Goal: Complete application form

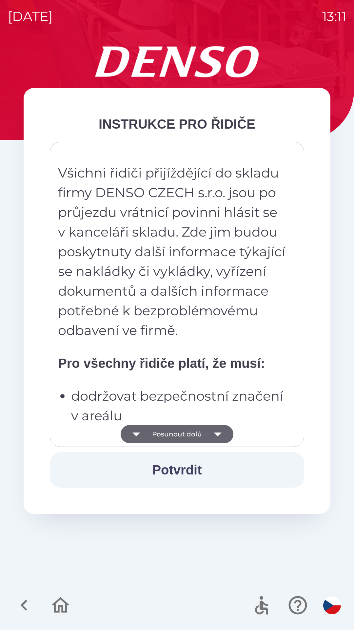
click at [218, 438] on icon "button" at bounding box center [218, 434] width 18 height 18
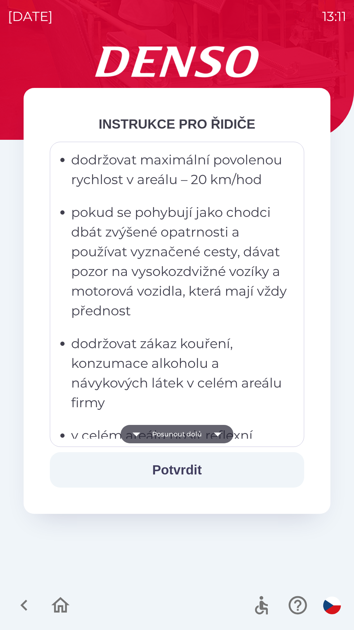
click at [216, 435] on icon "button" at bounding box center [218, 434] width 18 height 18
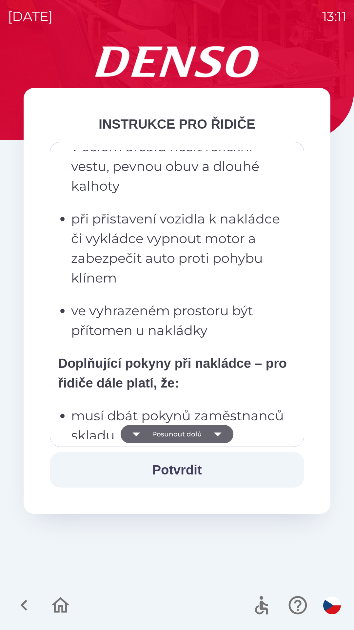
click at [221, 436] on icon "button" at bounding box center [218, 434] width 18 height 18
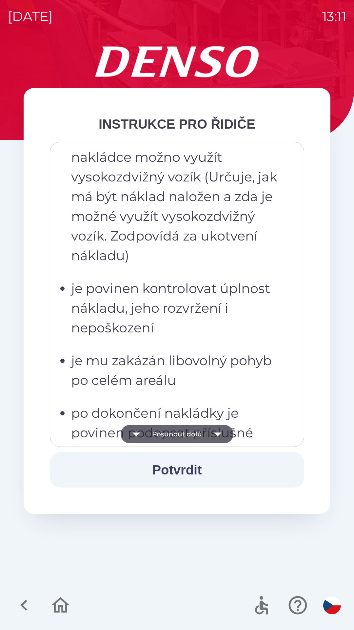
click at [222, 436] on icon "button" at bounding box center [218, 434] width 18 height 18
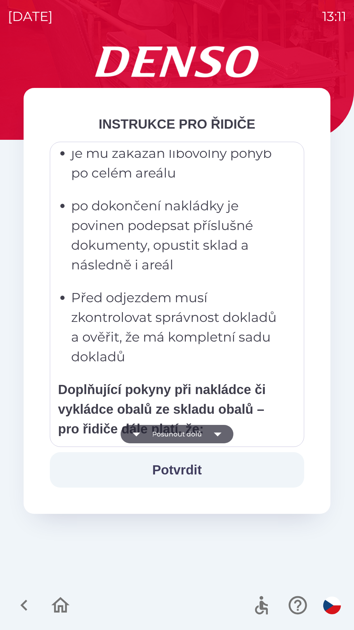
click at [220, 436] on icon "button" at bounding box center [218, 434] width 18 height 18
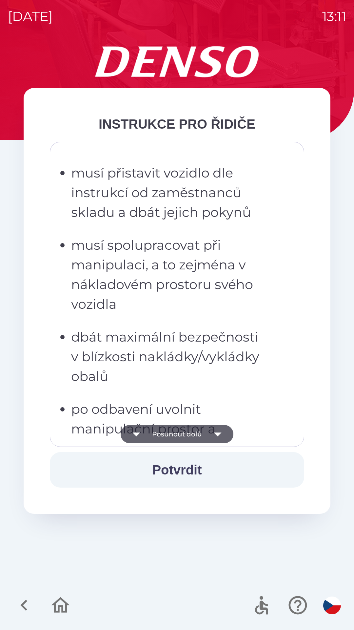
click at [219, 437] on icon "button" at bounding box center [218, 434] width 18 height 18
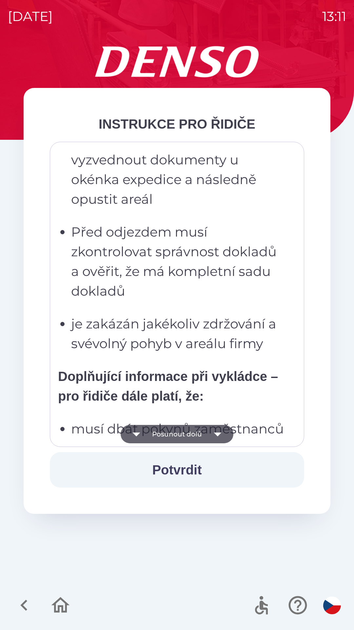
click at [222, 433] on icon "button" at bounding box center [218, 434] width 18 height 18
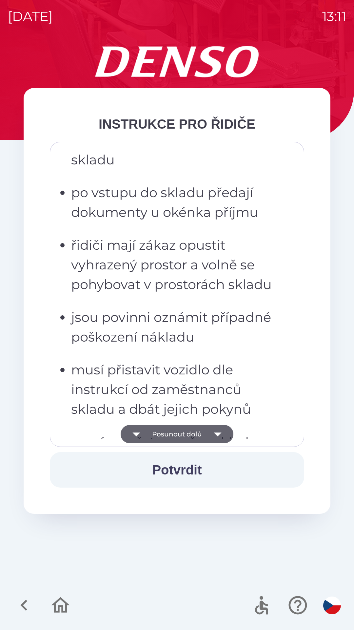
click at [223, 433] on icon "button" at bounding box center [218, 434] width 18 height 18
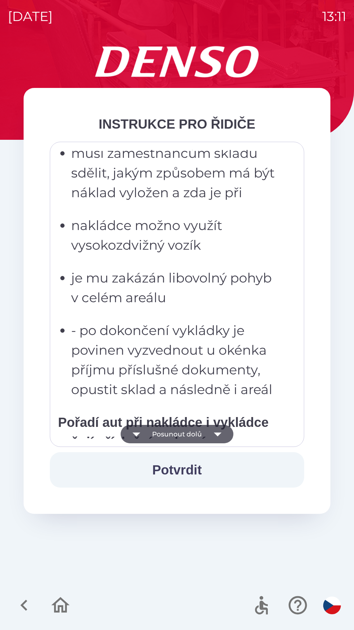
click at [220, 433] on icon "button" at bounding box center [218, 434] width 8 height 4
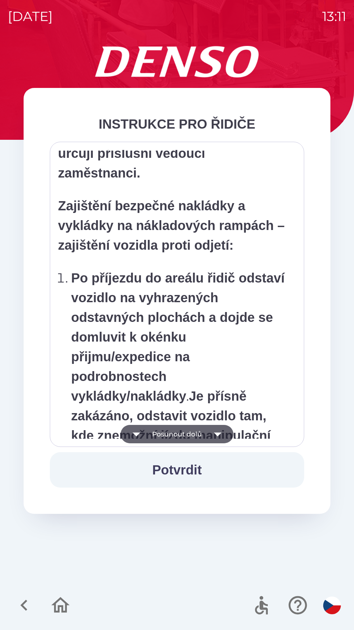
click at [221, 432] on icon "button" at bounding box center [218, 434] width 18 height 18
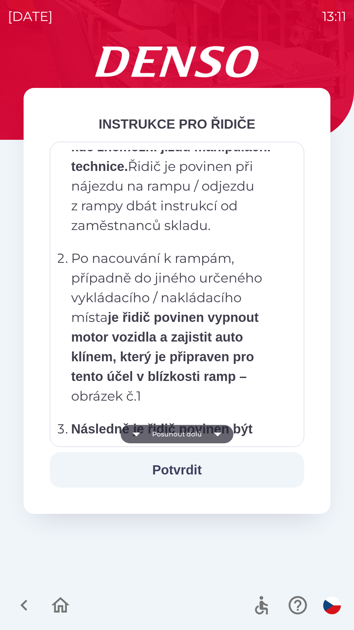
click at [220, 434] on icon "button" at bounding box center [218, 434] width 18 height 18
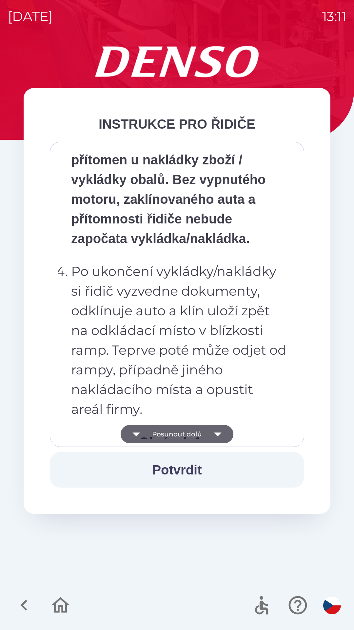
click at [217, 435] on icon "button" at bounding box center [218, 434] width 8 height 4
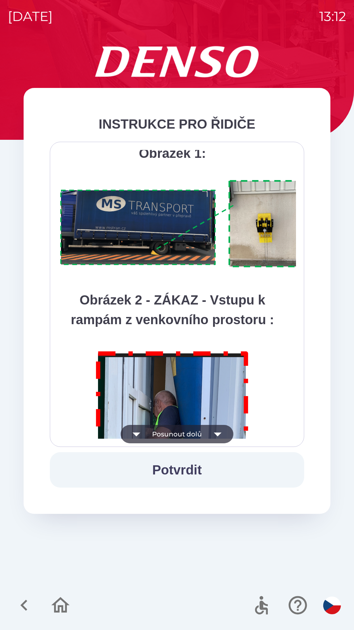
click at [203, 472] on button "Potvrdit" at bounding box center [177, 469] width 254 height 35
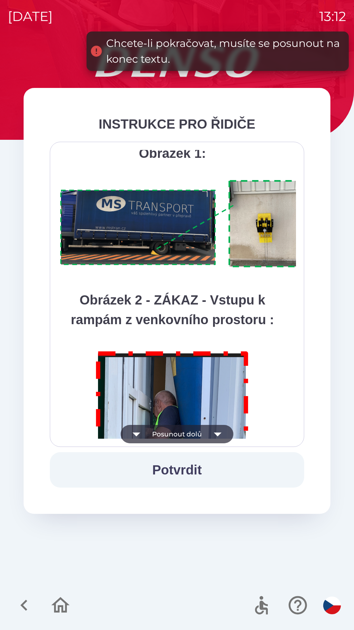
click at [216, 442] on icon "button" at bounding box center [218, 434] width 18 height 18
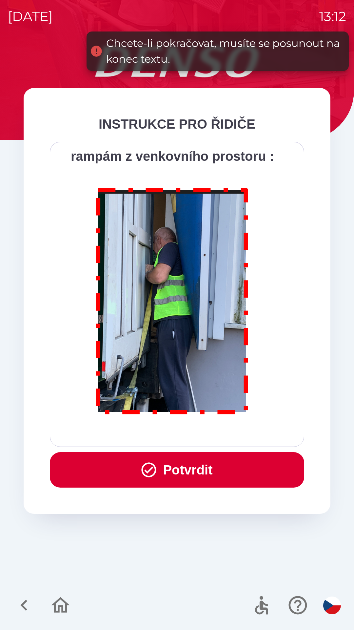
click at [219, 436] on div "Všichni řidiči přijíždějící do skladu firmy DENSO CZECH s.r.o. jsou po průjezdu…" at bounding box center [177, 294] width 238 height 289
click at [224, 432] on div "Všichni řidiči přijíždějící do skladu firmy DENSO CZECH s.r.o. jsou po průjezdu…" at bounding box center [177, 294] width 238 height 289
click at [205, 471] on button "Potvrdit" at bounding box center [177, 469] width 254 height 35
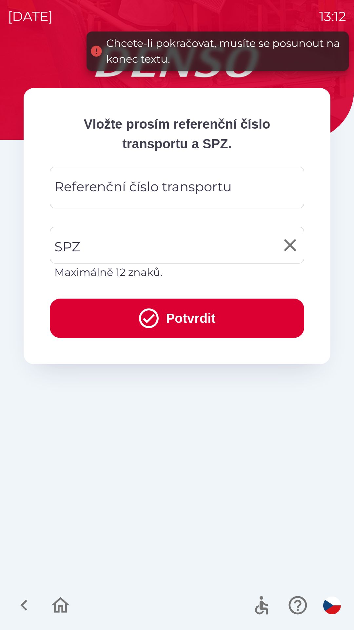
click at [151, 245] on input "SPZ" at bounding box center [172, 245] width 239 height 31
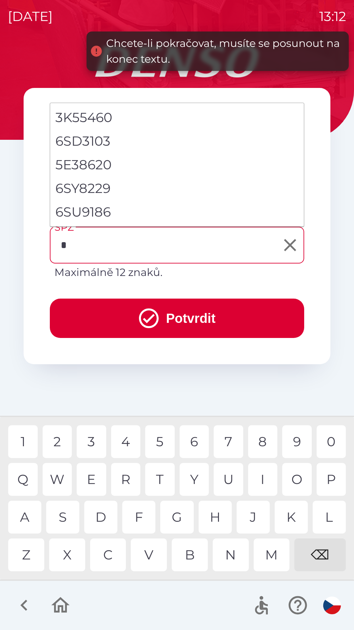
click at [197, 445] on div "6" at bounding box center [195, 441] width 30 height 33
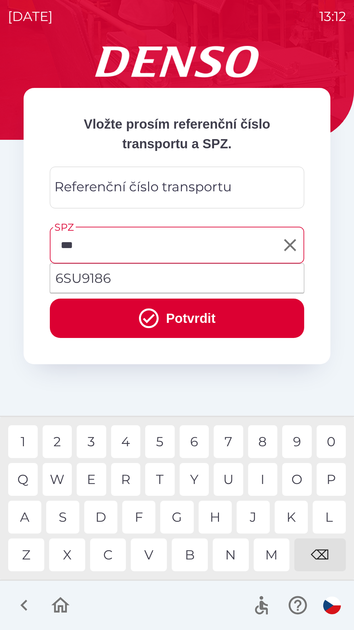
click at [229, 480] on div "U" at bounding box center [229, 479] width 30 height 33
click at [25, 442] on div "1" at bounding box center [23, 441] width 30 height 33
type input "*******"
click at [133, 278] on li "6SU9186" at bounding box center [177, 278] width 254 height 24
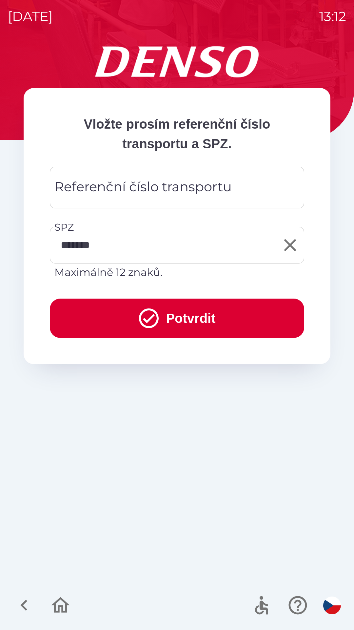
click at [183, 314] on button "Potvrdit" at bounding box center [177, 317] width 254 height 39
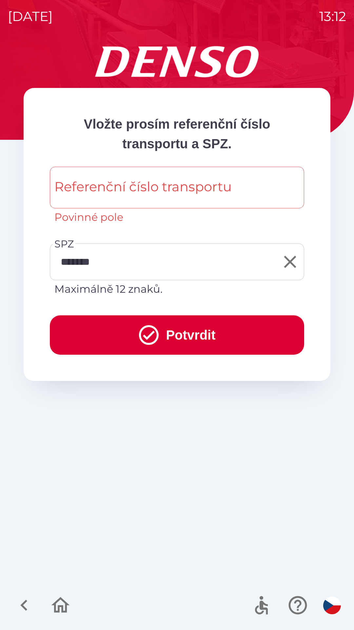
click at [156, 186] on div "Referenční číslo transportu Referenční číslo transportu Povinné pole" at bounding box center [177, 196] width 254 height 58
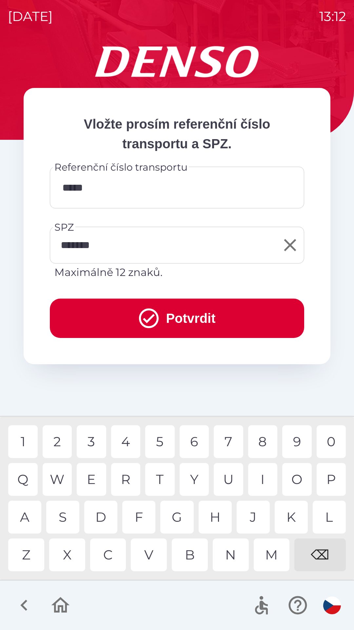
click at [64, 476] on div "W" at bounding box center [58, 479] width 30 height 33
type input "*******"
click at [205, 311] on button "Potvrdit" at bounding box center [177, 317] width 254 height 39
